Goal: Task Accomplishment & Management: Use online tool/utility

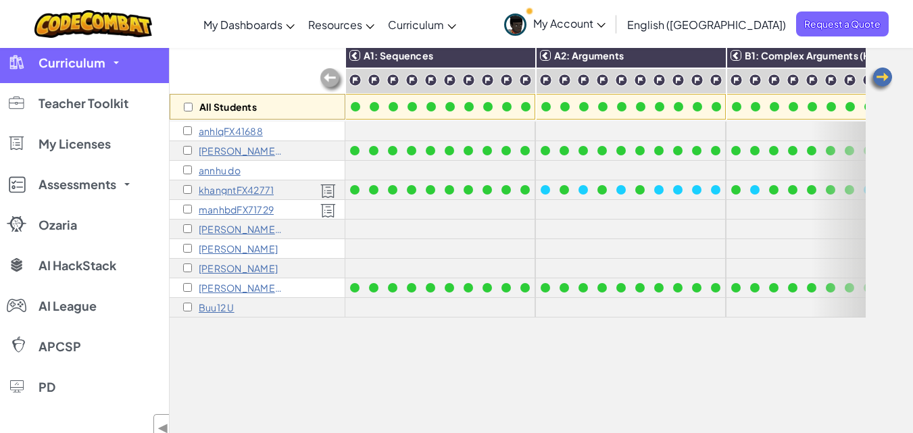
click at [72, 70] on link "Curriculum" at bounding box center [84, 63] width 169 height 41
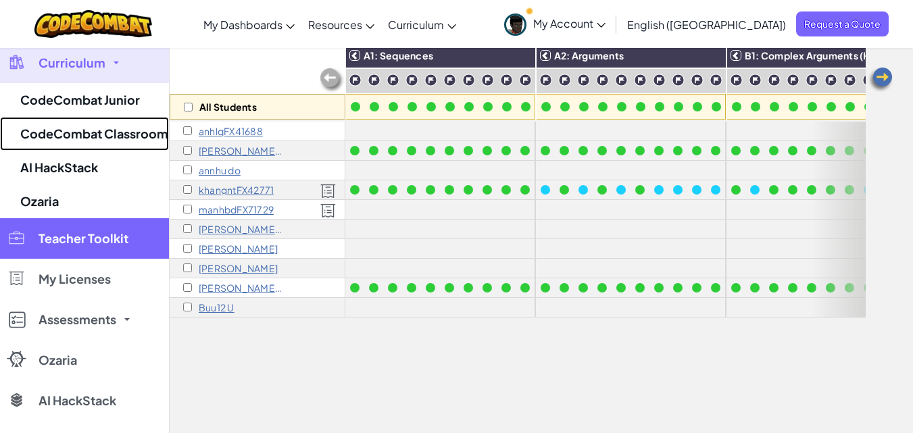
drag, startPoint x: 67, startPoint y: 132, endPoint x: 59, endPoint y: 122, distance: 12.5
click at [66, 133] on link "CodeCombat Classroom" at bounding box center [84, 134] width 169 height 34
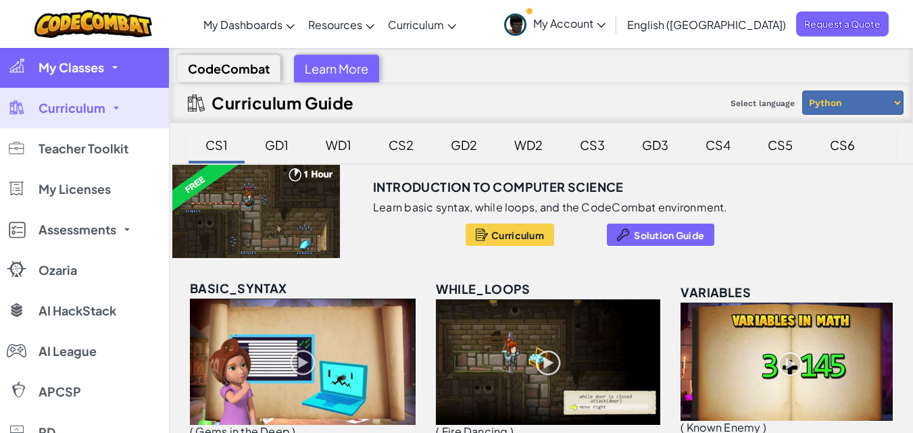
click at [99, 74] on span "My Classes" at bounding box center [72, 68] width 66 height 12
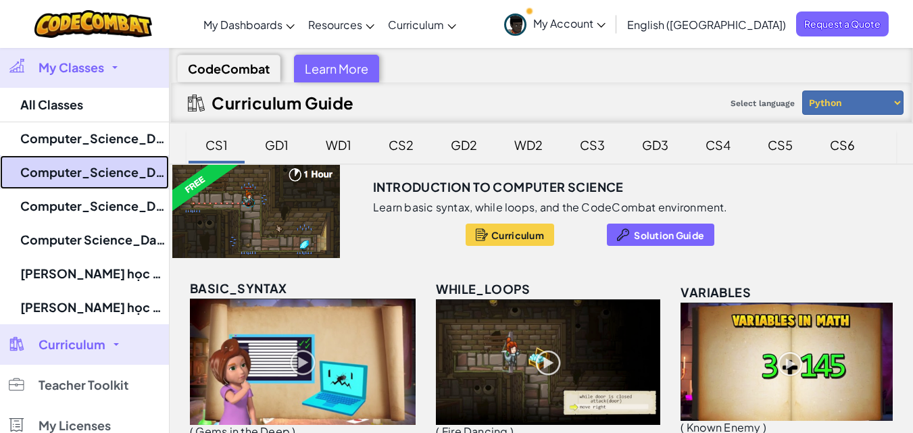
click at [73, 174] on link "Computer_Science_DatPT" at bounding box center [84, 173] width 169 height 34
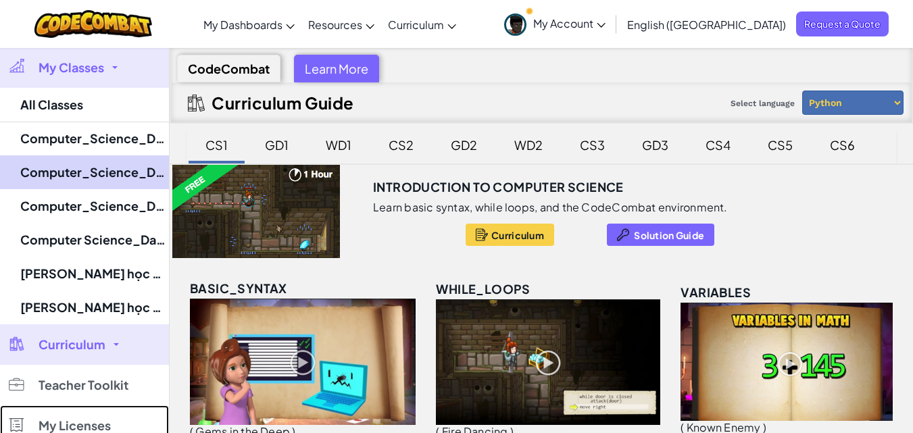
click at [73, 406] on link "My Licenses" at bounding box center [84, 426] width 169 height 41
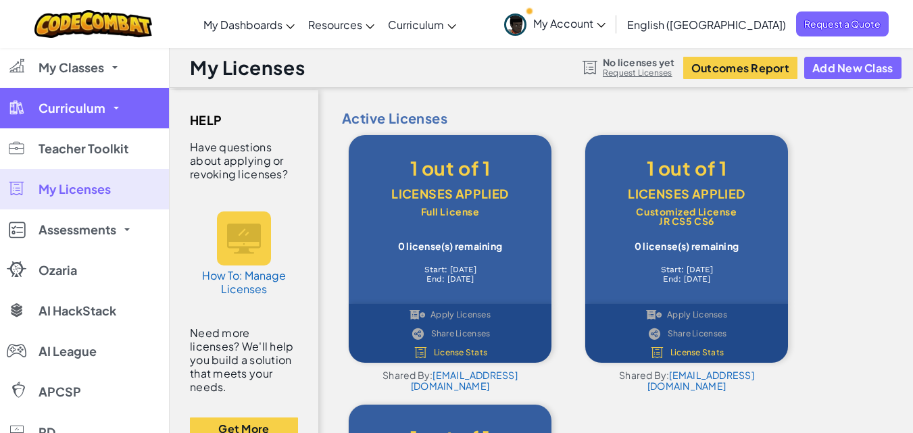
click at [110, 116] on link "Curriculum" at bounding box center [84, 108] width 169 height 41
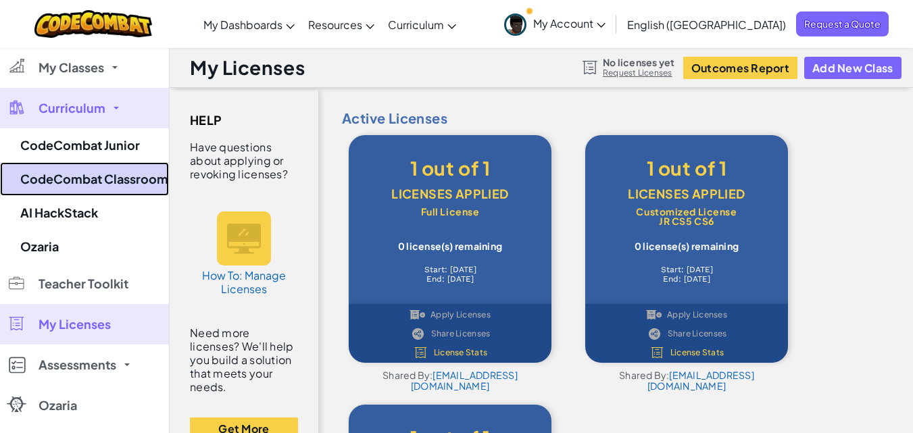
click at [101, 176] on link "CodeCombat Classroom" at bounding box center [84, 179] width 169 height 34
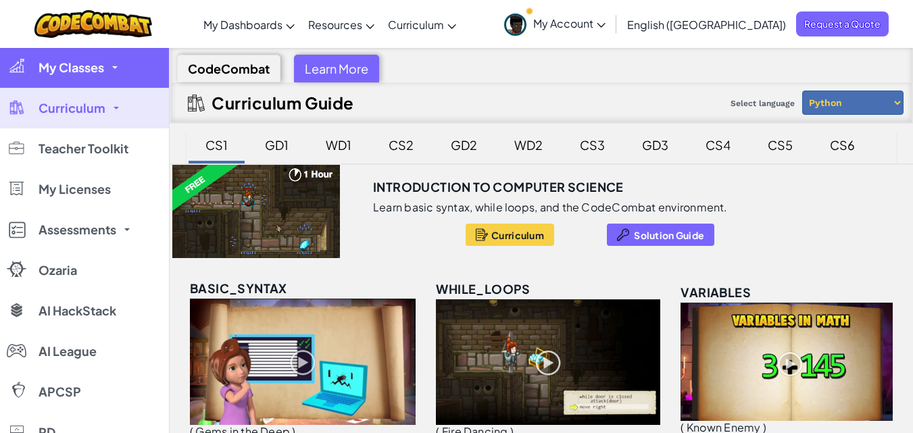
click at [85, 78] on link "My Classes" at bounding box center [84, 67] width 169 height 41
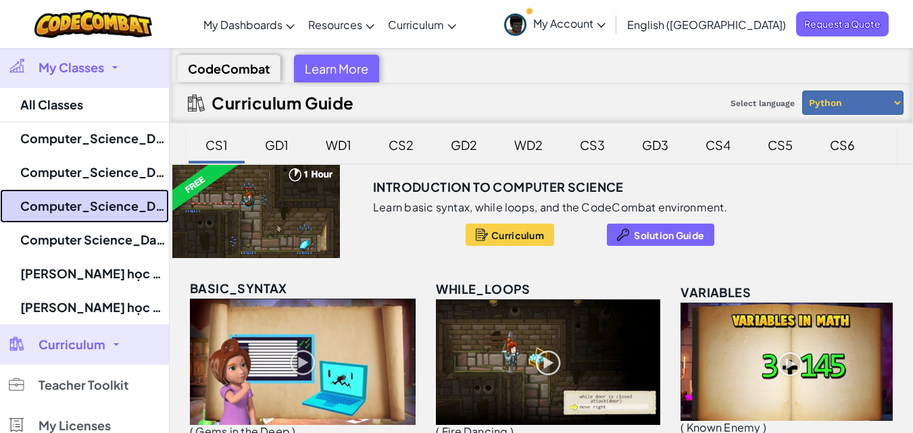
click at [82, 208] on link "Computer_Science_DatPT" at bounding box center [84, 206] width 169 height 34
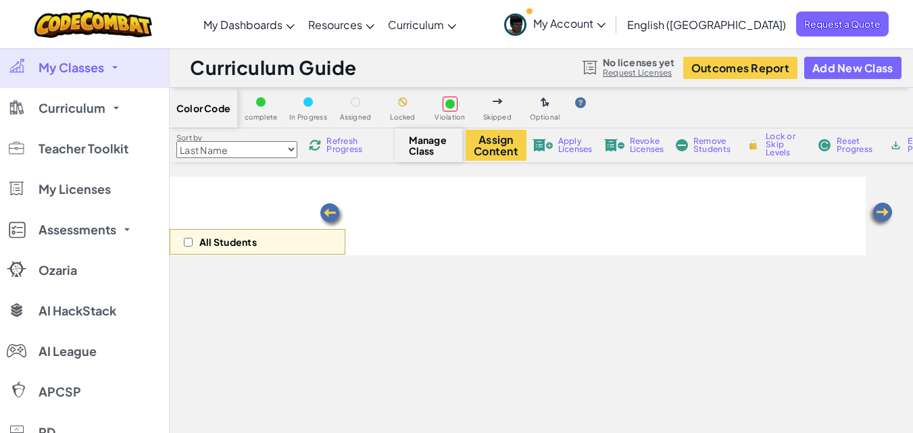
select select "5817d673e85d1220db624ca4"
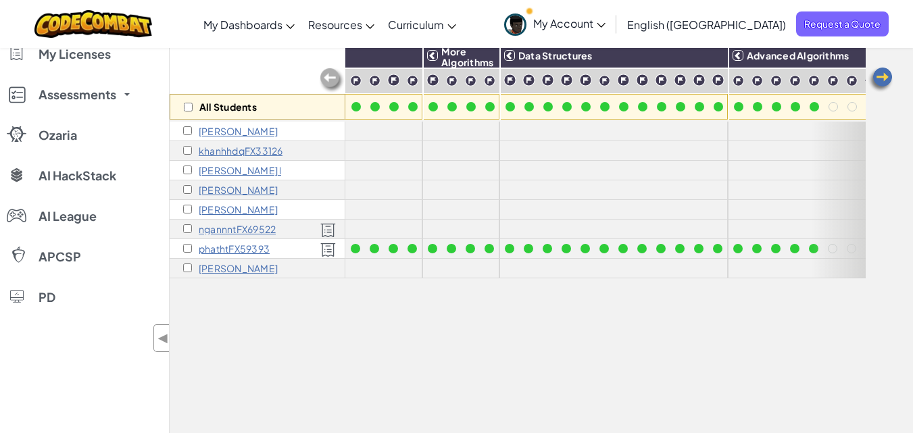
scroll to position [0, 216]
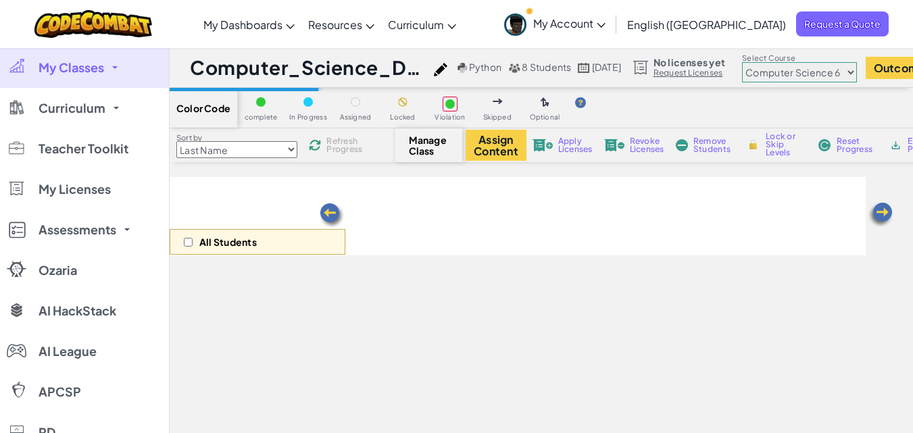
select select "5817d673e85d1220db624ca4"
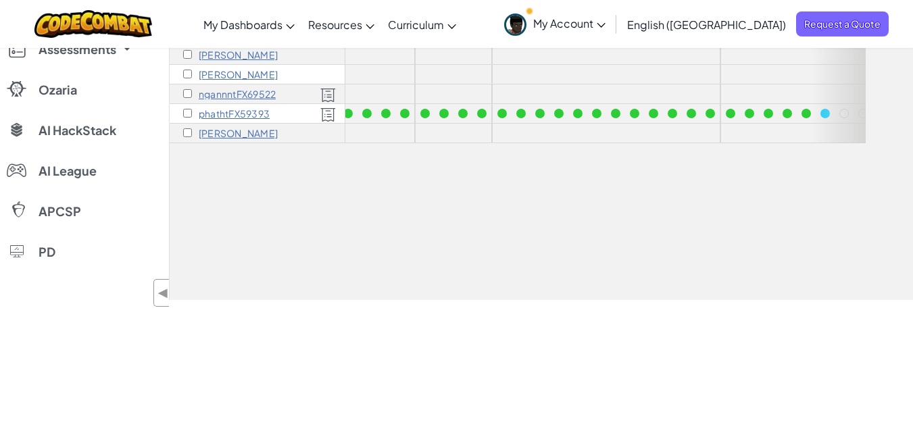
scroll to position [0, 216]
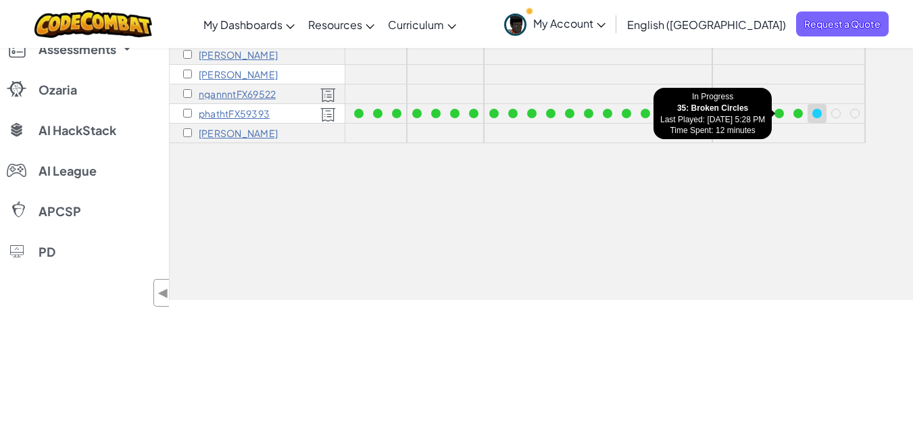
click at [813, 113] on div at bounding box center [817, 113] width 9 height 9
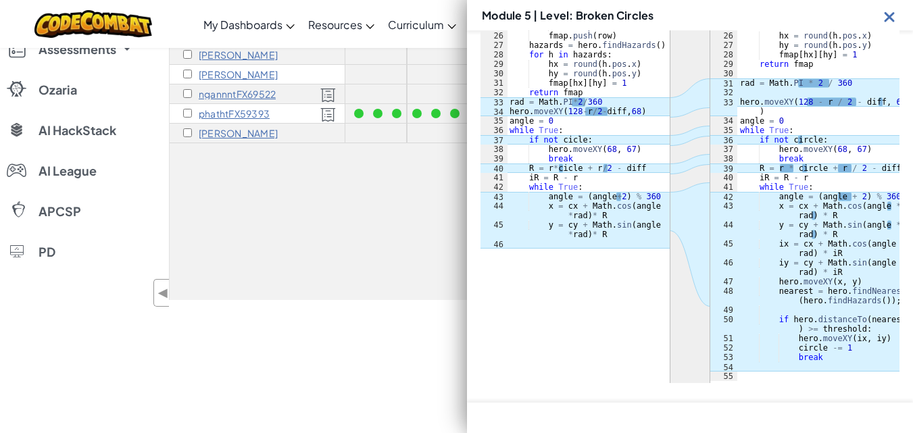
scroll to position [536, 0]
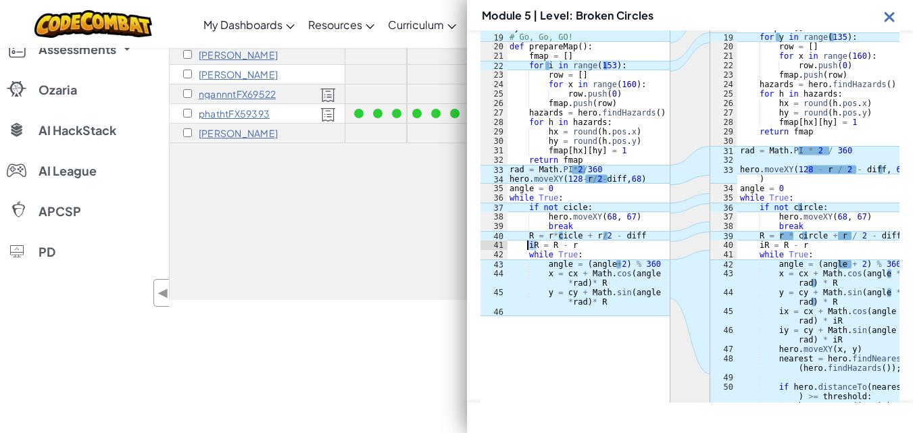
drag, startPoint x: 536, startPoint y: 243, endPoint x: 529, endPoint y: 246, distance: 7.3
click at [529, 246] on div "# Collect the treasure. # No flags. # No summons. # No jumps. # No magic. # Inf…" at bounding box center [588, 98] width 163 height 473
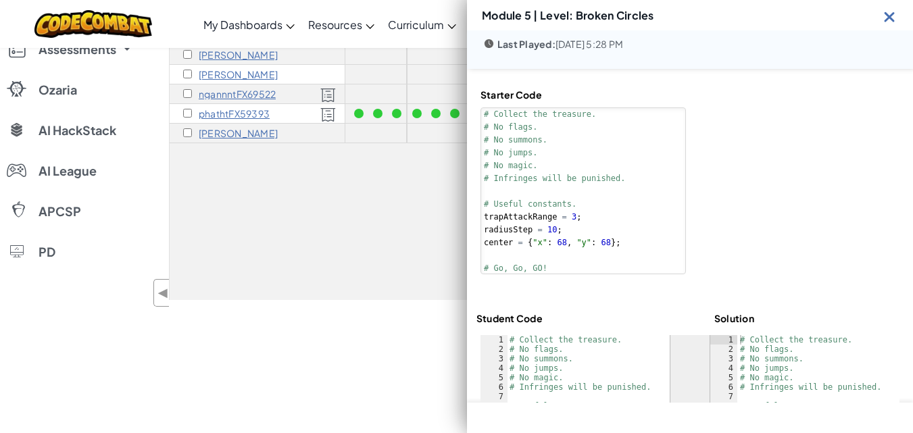
scroll to position [197, 0]
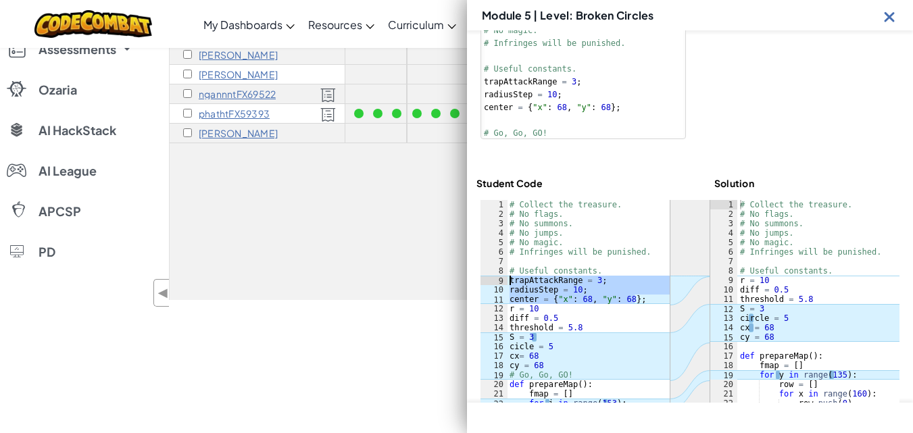
drag, startPoint x: 636, startPoint y: 300, endPoint x: 501, endPoint y: 282, distance: 136.4
click at [501, 282] on div "iR = R - r 1 2 3 4 5 6 7 8 9 10 11 12 13 14 15 16 17 18 19 20 21 22 23 24 25 26…" at bounding box center [575, 427] width 189 height 454
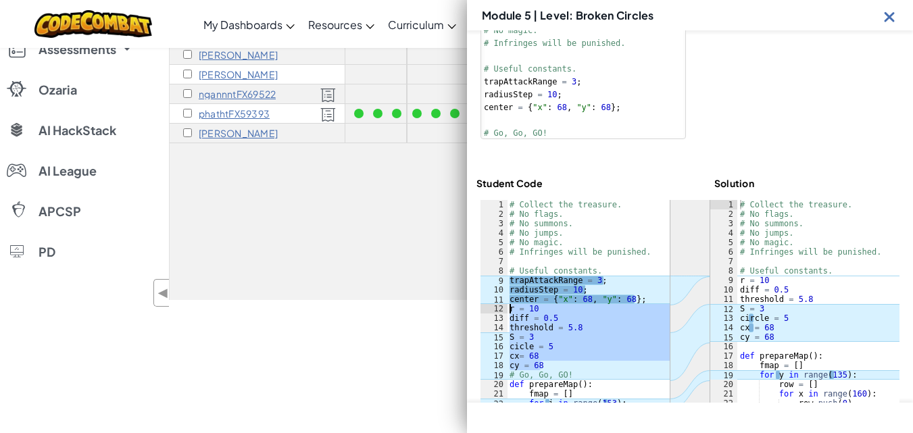
drag, startPoint x: 542, startPoint y: 365, endPoint x: 506, endPoint y: 312, distance: 64.0
click at [506, 312] on div "trapAttackRange = 3; radiusStep = 10; 1 2 3 4 5 6 7 8 9 10 11 12 13 14 15 16 17…" at bounding box center [575, 427] width 189 height 454
type textarea "r = 10 diff = 0.5"
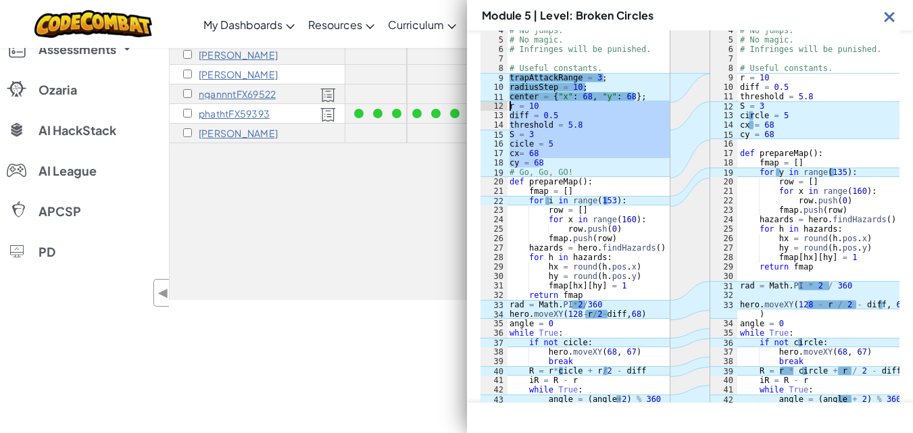
scroll to position [468, 0]
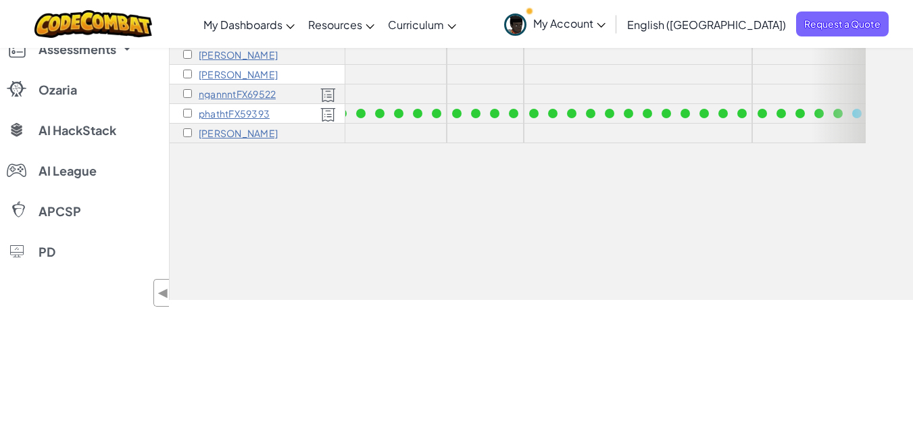
scroll to position [0, 216]
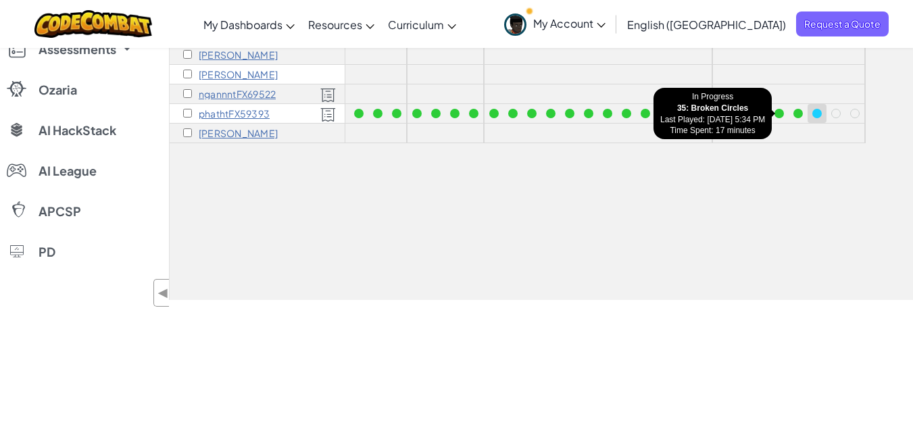
click at [813, 111] on div at bounding box center [817, 113] width 9 height 9
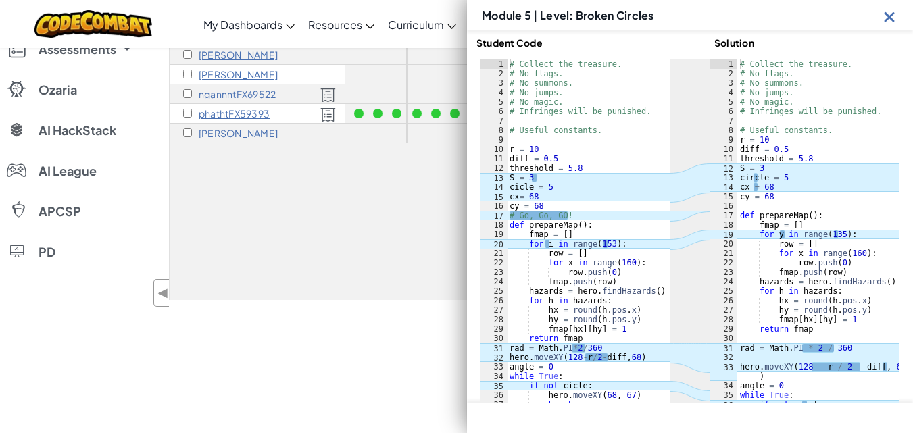
scroll to position [603, 0]
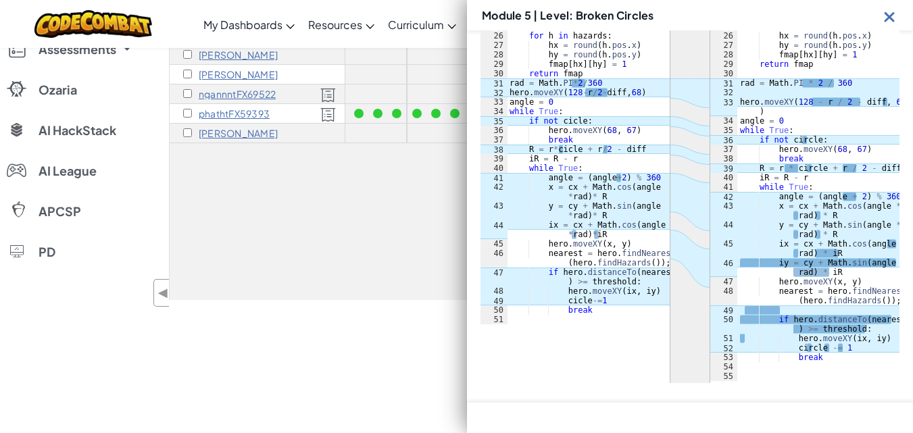
click at [888, 16] on img at bounding box center [890, 16] width 17 height 17
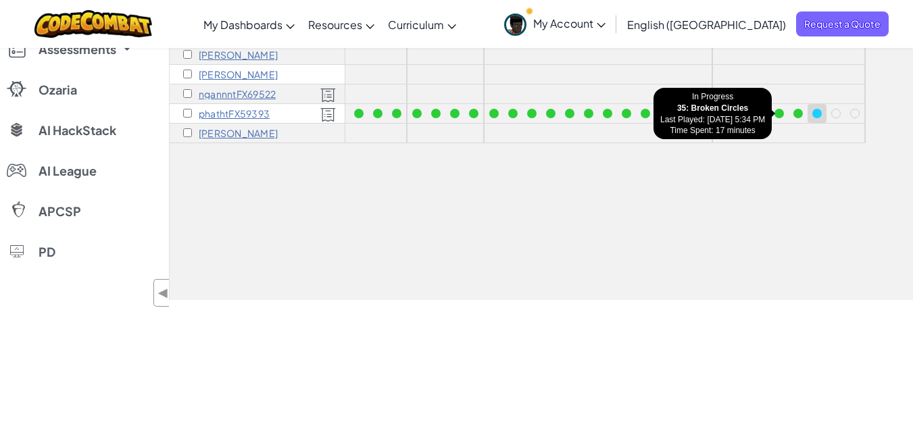
click at [813, 116] on div at bounding box center [817, 113] width 9 height 9
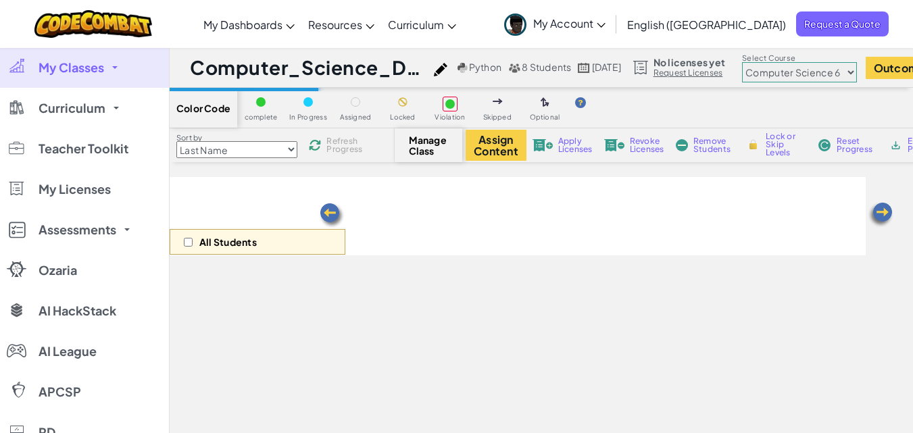
select select "5817d673e85d1220db624ca4"
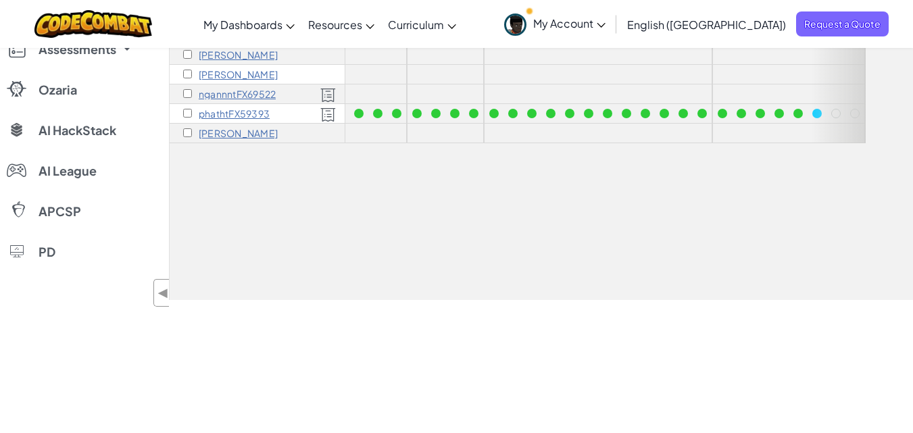
scroll to position [0, 216]
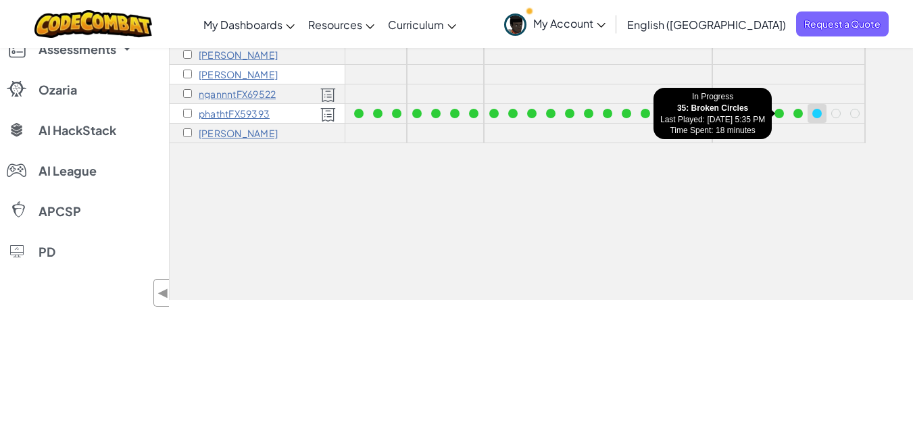
click at [810, 110] on div at bounding box center [817, 113] width 15 height 15
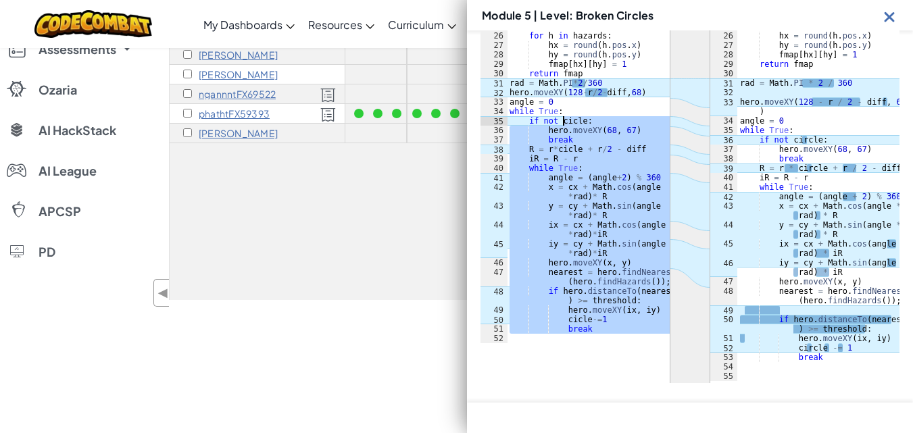
scroll to position [400, 0]
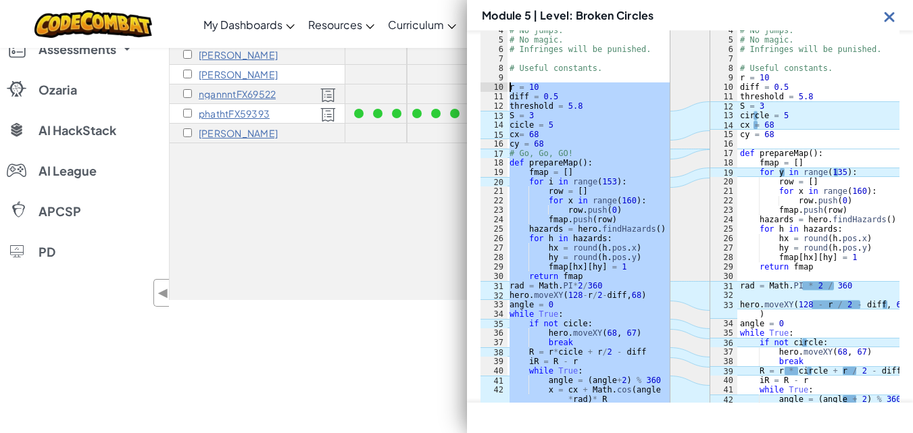
drag, startPoint x: 594, startPoint y: 335, endPoint x: 491, endPoint y: 86, distance: 269.2
click at [491, 86] on div "1 2 3 4 5 6 7 8 9 10 11 12 13 14 15 16 17 18 19 20 21 22 23 24 25 26 27 28 29 3…" at bounding box center [575, 271] width 189 height 549
type textarea "r = 10 diff = 0.5"
